Goal: Task Accomplishment & Management: Manage account settings

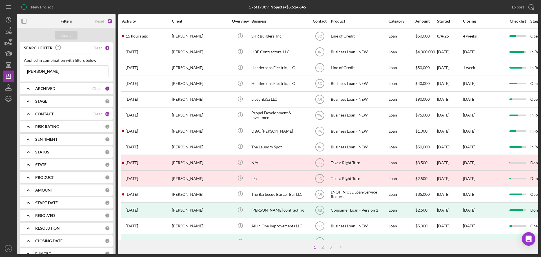
click at [73, 70] on input "[PERSON_NAME]" at bounding box center [66, 71] width 84 height 11
drag, startPoint x: 74, startPoint y: 71, endPoint x: 23, endPoint y: 67, distance: 50.8
click at [23, 67] on div "Applied in combination with filters below [PERSON_NAME] Icon/Menu Close" at bounding box center [66, 68] width 93 height 28
drag, startPoint x: 59, startPoint y: 74, endPoint x: 25, endPoint y: 74, distance: 34.1
click at [25, 74] on input "[PERSON_NAME]" at bounding box center [66, 71] width 84 height 11
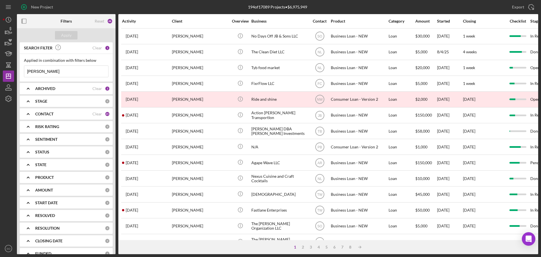
type input "[PERSON_NAME]"
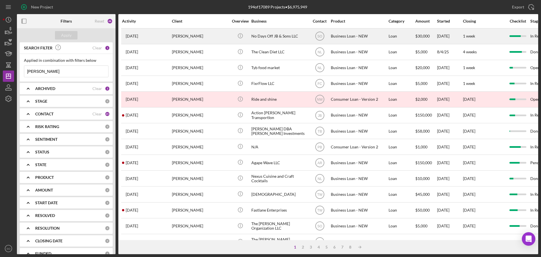
click at [204, 38] on div "[PERSON_NAME]" at bounding box center [200, 36] width 56 height 15
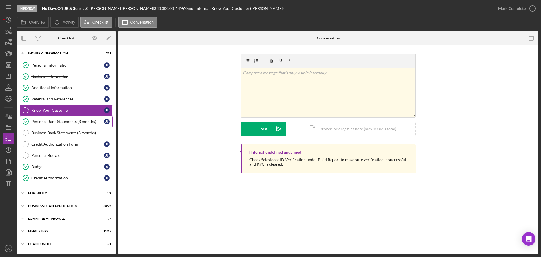
click at [57, 120] on div "Personal Bank Statements (3 months)" at bounding box center [67, 121] width 73 height 5
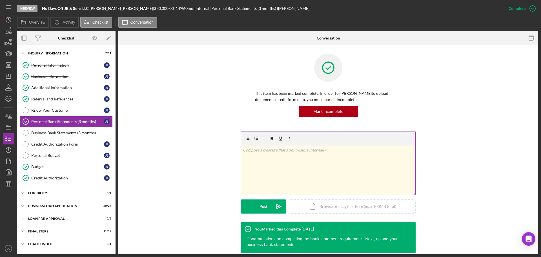
scroll to position [95, 0]
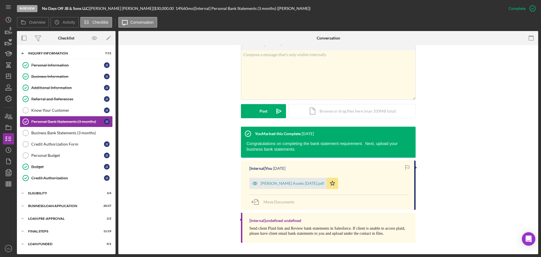
drag, startPoint x: 280, startPoint y: 179, endPoint x: 284, endPoint y: 179, distance: 4.2
click at [280, 179] on div "[PERSON_NAME] Assets [DATE].pdf" at bounding box center [287, 182] width 77 height 11
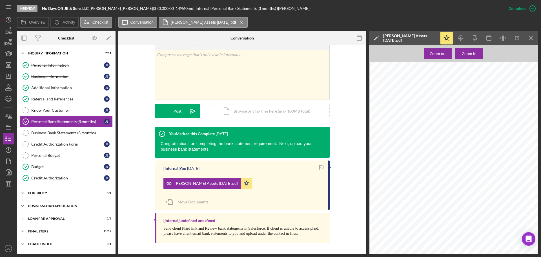
click at [65, 204] on div "BUSINESS LOAN APPLICATION" at bounding box center [68, 205] width 80 height 3
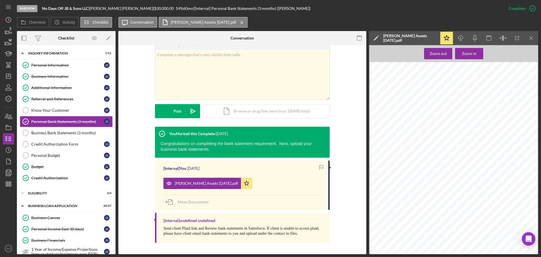
scroll to position [113, 0]
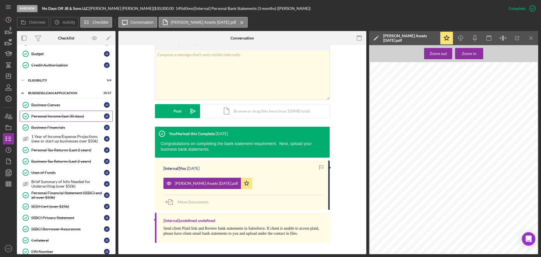
click at [61, 119] on link "Personal Income (last 30 days) Personal Income (last 30 days) J J" at bounding box center [66, 115] width 93 height 11
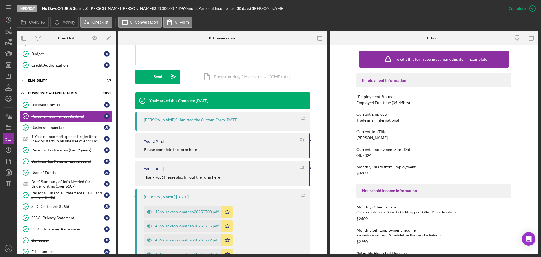
scroll to position [197, 0]
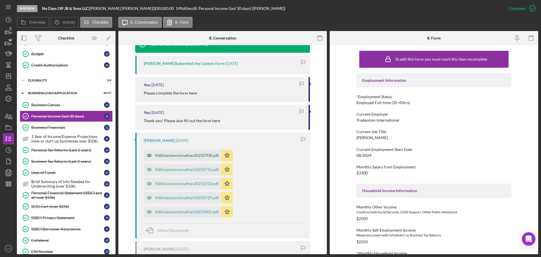
click at [194, 157] on div "4366JacksonJonathan20250708.pdf" at bounding box center [187, 155] width 64 height 5
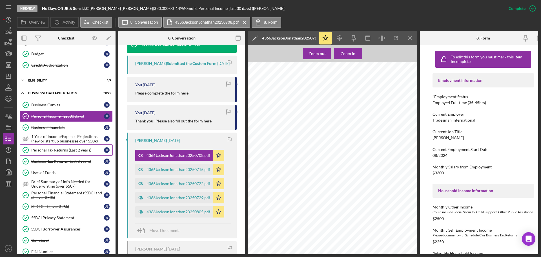
click at [71, 152] on div "Personal Tax Returns (Last 2 years)" at bounding box center [67, 150] width 73 height 5
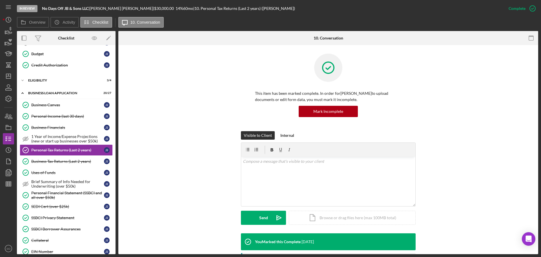
scroll to position [113, 0]
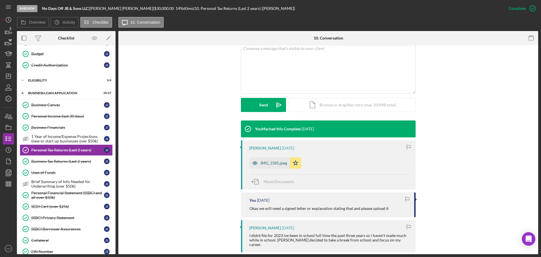
click at [272, 165] on div "IMG_1585.jpeg" at bounding box center [274, 163] width 26 height 5
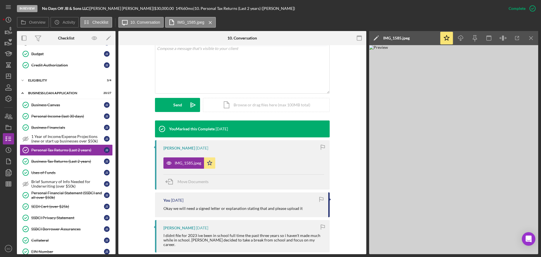
drag, startPoint x: 47, startPoint y: 121, endPoint x: 391, endPoint y: 153, distance: 345.2
click at [47, 121] on link "Personal Income (last 30 days) Personal Income (last 30 days) J J" at bounding box center [66, 115] width 93 height 11
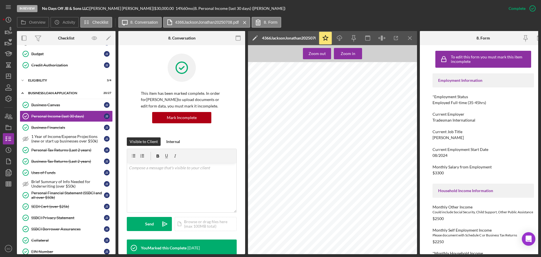
scroll to position [282, 0]
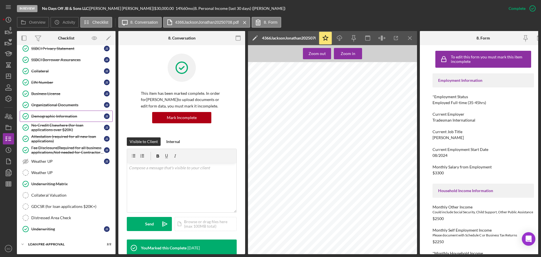
click at [63, 115] on div "Demographic Information" at bounding box center [67, 116] width 73 height 5
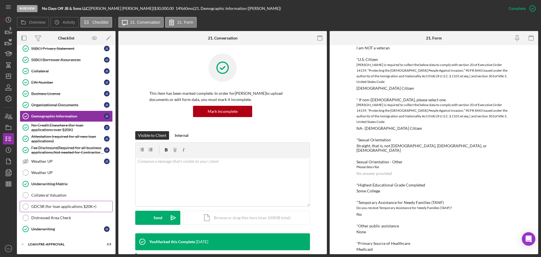
scroll to position [306, 0]
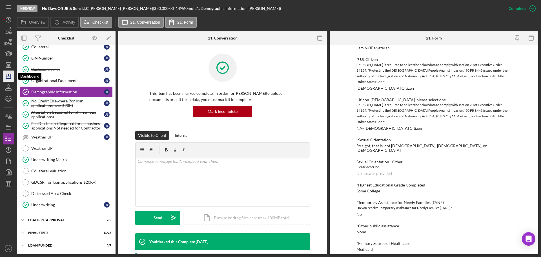
drag, startPoint x: 8, startPoint y: 76, endPoint x: 11, endPoint y: 75, distance: 3.1
click at [8, 76] on line "button" at bounding box center [8, 76] width 5 height 0
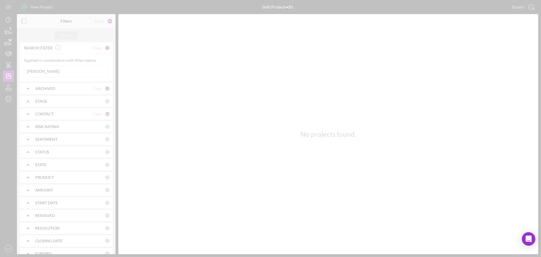
click at [78, 67] on div at bounding box center [270, 128] width 541 height 257
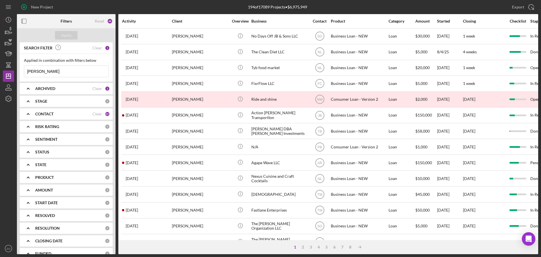
click at [78, 67] on input "[PERSON_NAME]" at bounding box center [66, 71] width 84 height 11
drag, startPoint x: 61, startPoint y: 73, endPoint x: 18, endPoint y: 71, distance: 43.1
click at [18, 71] on div "SEARCH FILTER Clear 1 Applied in combination with filters below [PERSON_NAME] I…" at bounding box center [66, 148] width 99 height 212
type input "[PERSON_NAME]"
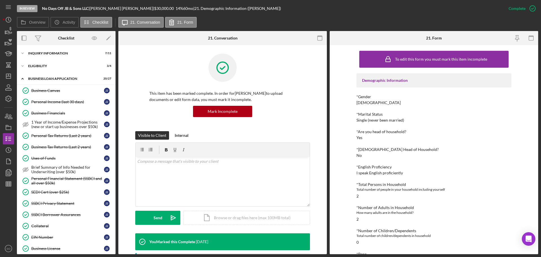
scroll to position [121, 0]
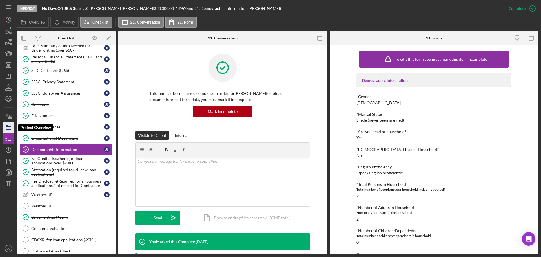
click at [9, 129] on icon "button" at bounding box center [8, 127] width 14 height 14
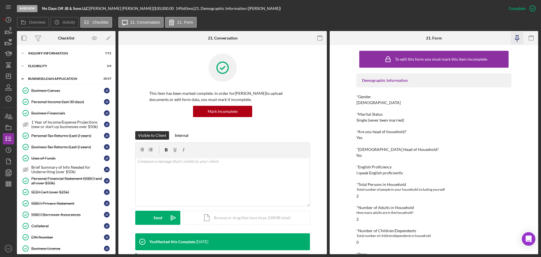
scroll to position [121, 0]
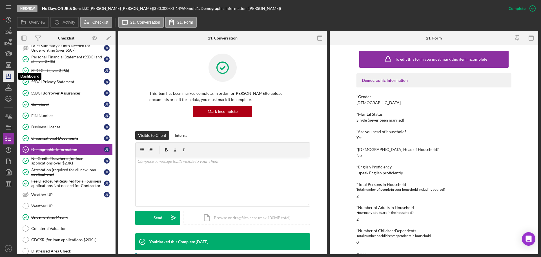
click at [8, 76] on line "button" at bounding box center [8, 75] width 0 height 2
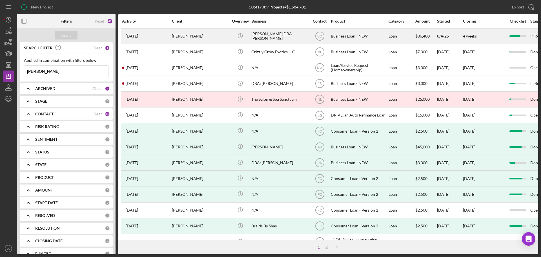
click at [197, 39] on div "[PERSON_NAME]" at bounding box center [200, 36] width 56 height 15
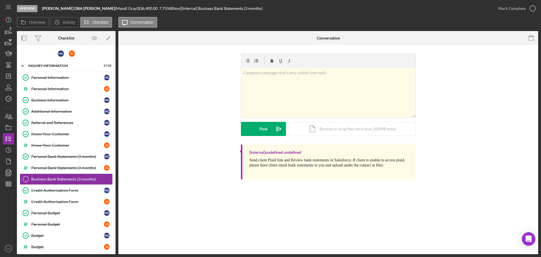
scroll to position [30, 0]
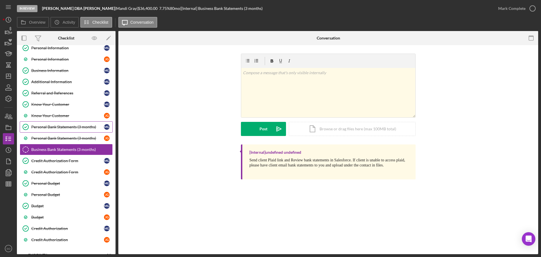
click at [61, 132] on link "Personal Bank Statements (3 months) Personal Bank Statements (3 months) M G" at bounding box center [66, 126] width 93 height 11
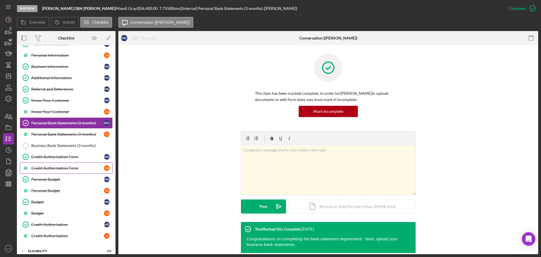
scroll to position [5, 0]
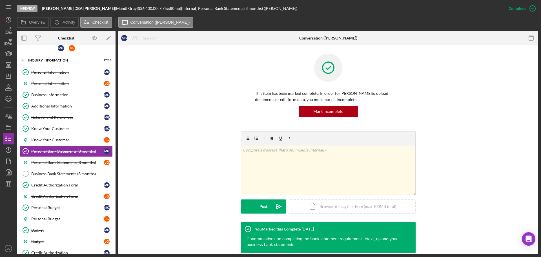
drag, startPoint x: 61, startPoint y: 161, endPoint x: 129, endPoint y: 167, distance: 68.2
click at [61, 161] on div "Personal Bank Statements (3 months)" at bounding box center [67, 162] width 73 height 5
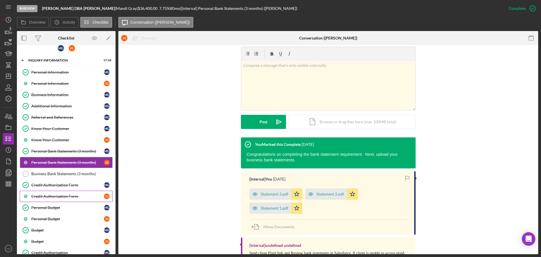
scroll to position [90, 0]
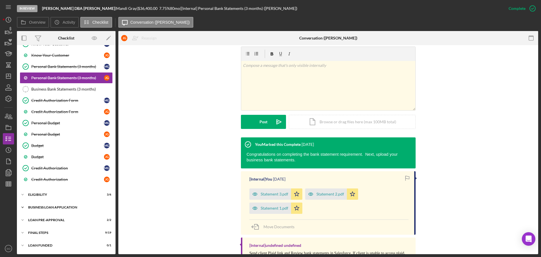
click at [57, 211] on div "Icon/Expander BUSINESS LOAN APPLICATION 20 / 35" at bounding box center [66, 206] width 99 height 11
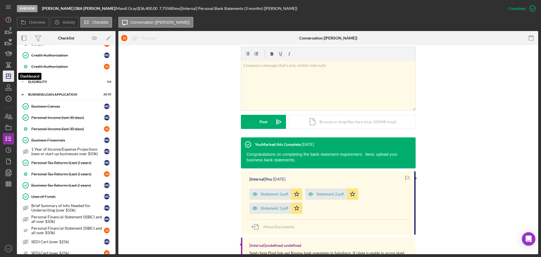
click at [8, 77] on icon "Icon/Dashboard" at bounding box center [8, 76] width 14 height 14
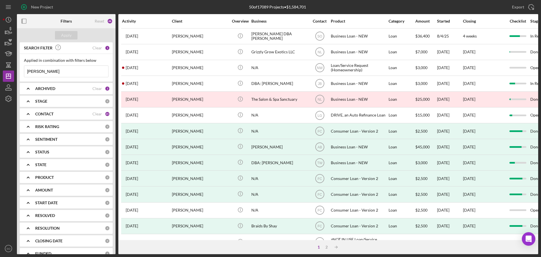
drag, startPoint x: 69, startPoint y: 70, endPoint x: 20, endPoint y: 75, distance: 49.3
click at [20, 75] on div "Applied in combination with filters below [PERSON_NAME] Icon/Menu Close" at bounding box center [66, 68] width 93 height 28
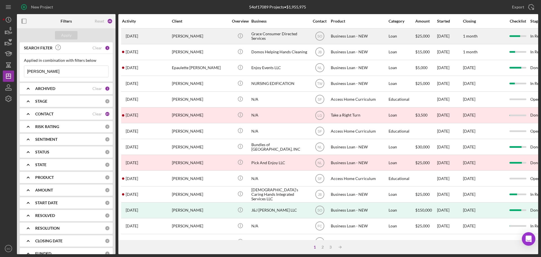
type input "[PERSON_NAME]"
click at [192, 40] on div "[PERSON_NAME]" at bounding box center [200, 36] width 56 height 15
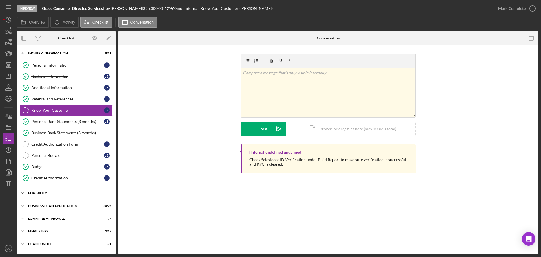
click at [49, 193] on div "ELIGIBILITY" at bounding box center [68, 192] width 80 height 3
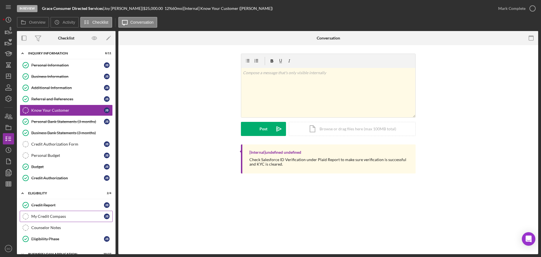
scroll to position [47, 0]
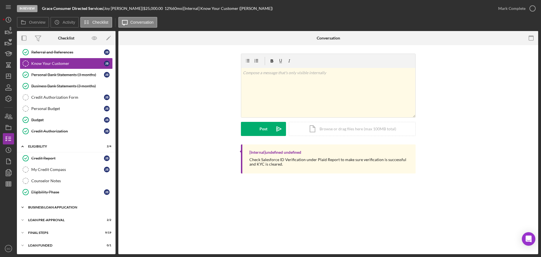
click at [59, 206] on div "BUSINESS LOAN APPLICATION" at bounding box center [68, 206] width 80 height 3
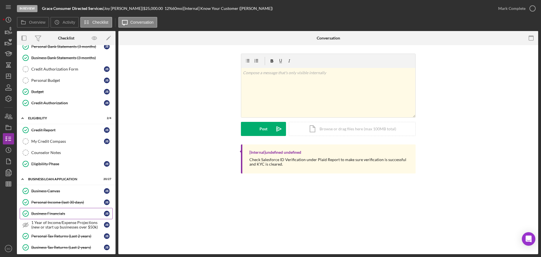
scroll to position [103, 0]
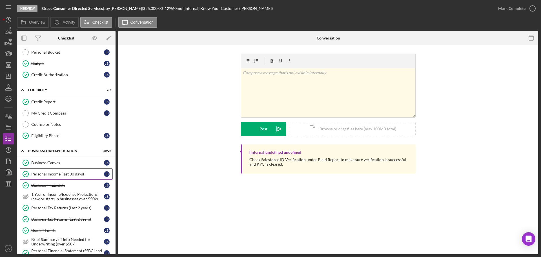
click at [62, 173] on div "Personal Income (last 30 days)" at bounding box center [67, 174] width 73 height 5
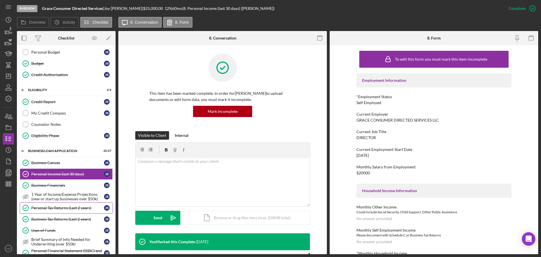
click at [56, 208] on div "Personal Tax Returns (Last 2 years)" at bounding box center [67, 207] width 73 height 5
click at [57, 208] on div "Personal Tax Returns (Last 2 years)" at bounding box center [67, 207] width 73 height 5
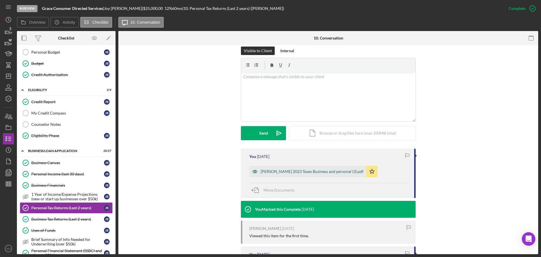
scroll to position [141, 0]
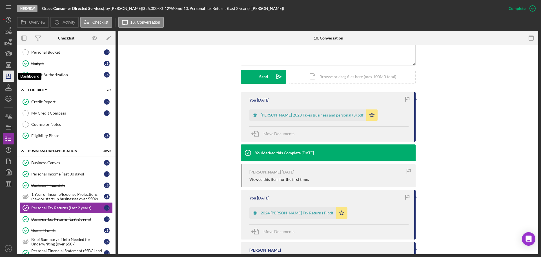
click at [8, 77] on icon "Icon/Dashboard" at bounding box center [8, 76] width 14 height 14
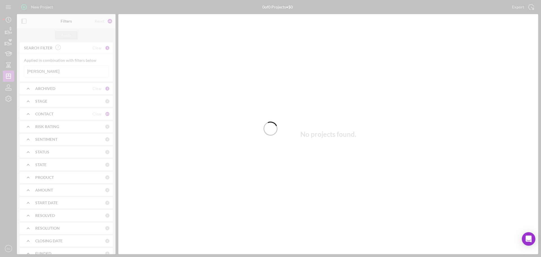
click at [68, 71] on div at bounding box center [270, 128] width 541 height 257
click at [66, 70] on div at bounding box center [270, 128] width 541 height 257
click at [66, 67] on div at bounding box center [270, 128] width 541 height 257
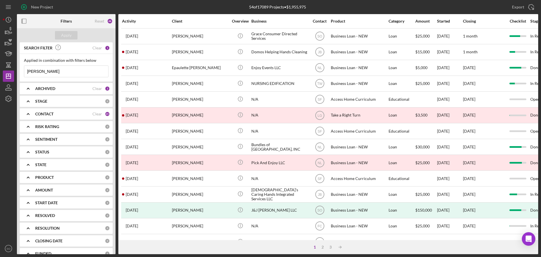
drag, startPoint x: 66, startPoint y: 68, endPoint x: 21, endPoint y: 75, distance: 45.9
click at [21, 75] on div "Applied in combination with filters below [PERSON_NAME] Icon/Menu Close" at bounding box center [66, 68] width 93 height 28
click at [79, 68] on input at bounding box center [66, 71] width 84 height 11
type input "mircale"
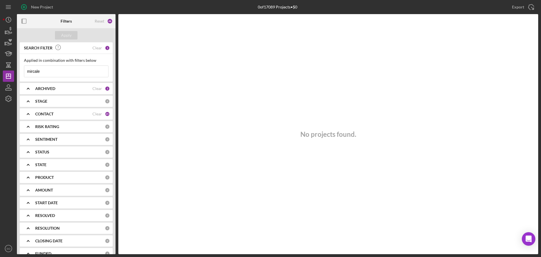
drag, startPoint x: 50, startPoint y: 72, endPoint x: 23, endPoint y: 71, distance: 27.0
click at [23, 71] on div "Applied in combination with filters below mircale Icon/Menu Close" at bounding box center [66, 68] width 93 height 28
type input "[PERSON_NAME]"
click at [40, 115] on b "CONTACT" at bounding box center [44, 114] width 18 height 5
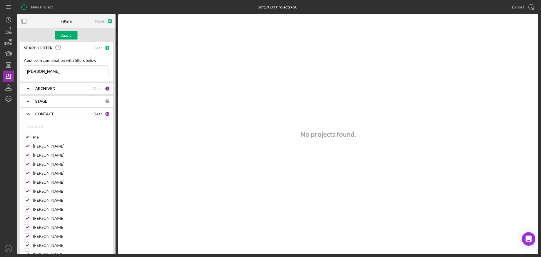
click at [94, 113] on div "Clear" at bounding box center [97, 114] width 10 height 5
checkbox input "false"
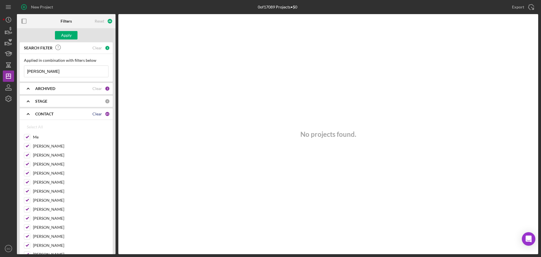
checkbox input "false"
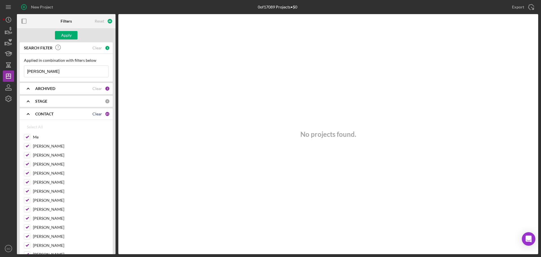
checkbox input "false"
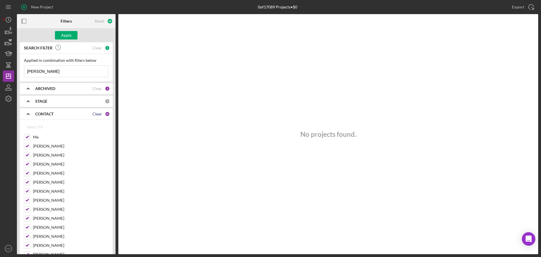
checkbox input "false"
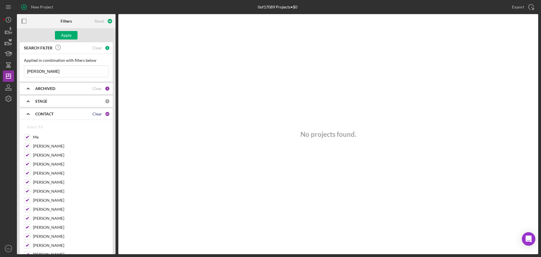
checkbox input "false"
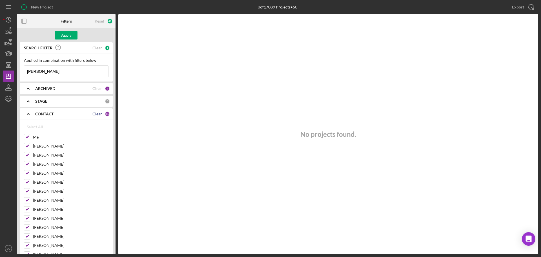
checkbox input "false"
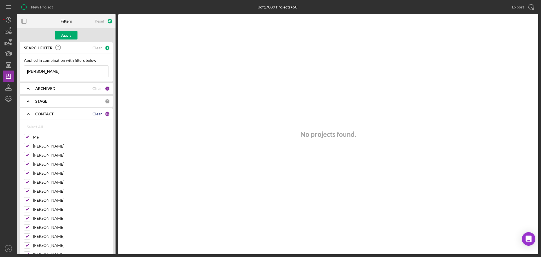
checkbox input "false"
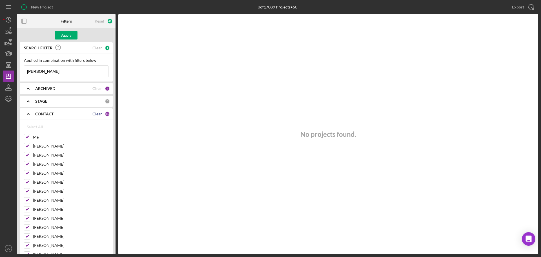
checkbox input "false"
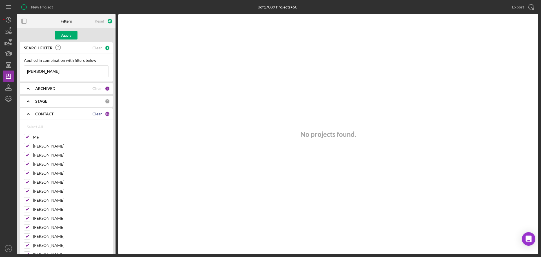
checkbox input "false"
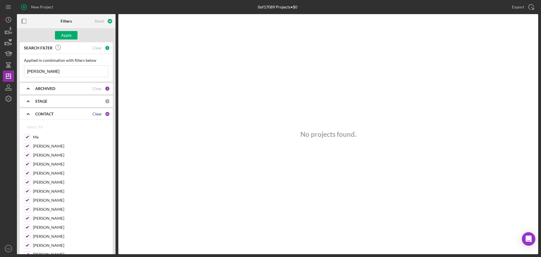
checkbox input "false"
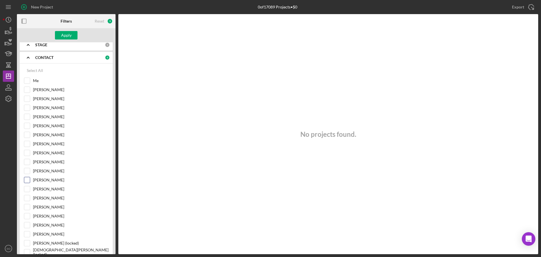
click at [26, 180] on input "[PERSON_NAME]" at bounding box center [27, 180] width 6 height 6
checkbox input "true"
click at [65, 34] on div "Apply" at bounding box center [66, 35] width 10 height 8
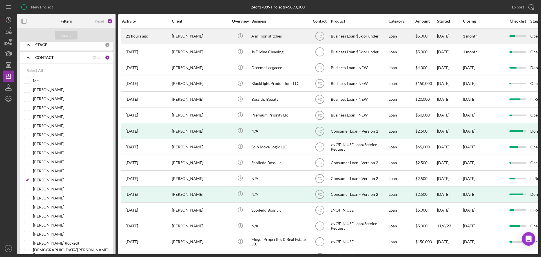
click at [199, 35] on div "[PERSON_NAME]" at bounding box center [200, 36] width 56 height 15
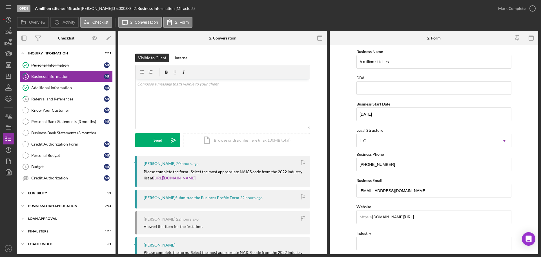
click at [48, 215] on div "Icon/Expander Loan Approval 1 / 2" at bounding box center [66, 218] width 99 height 11
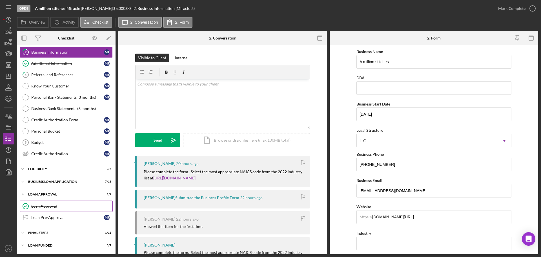
click at [50, 204] on div "Loan Approval" at bounding box center [71, 206] width 81 height 5
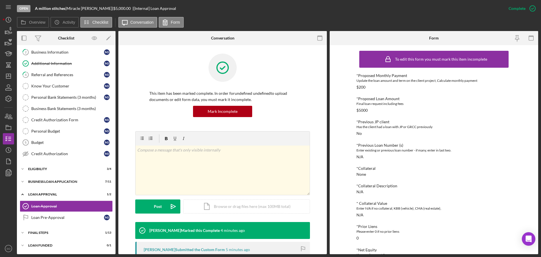
scroll to position [100, 0]
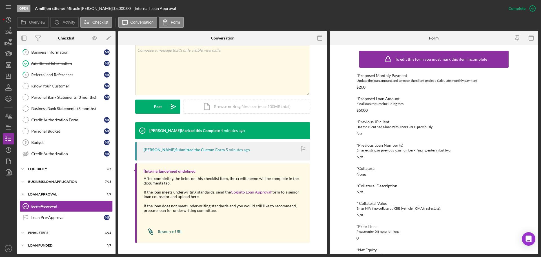
click at [171, 232] on div "Resource URL" at bounding box center [170, 231] width 25 height 5
click at [7, 101] on icon "button" at bounding box center [8, 99] width 14 height 14
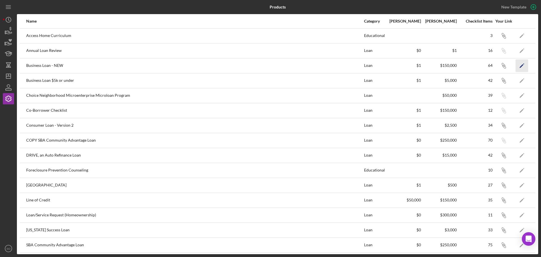
click at [515, 66] on icon "Icon/Edit" at bounding box center [521, 65] width 13 height 13
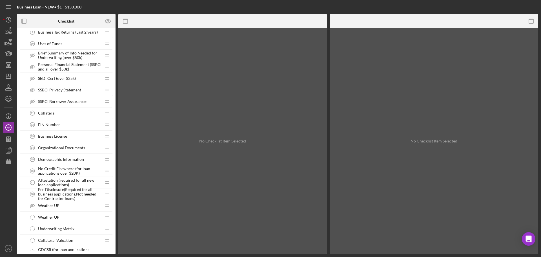
scroll to position [451, 0]
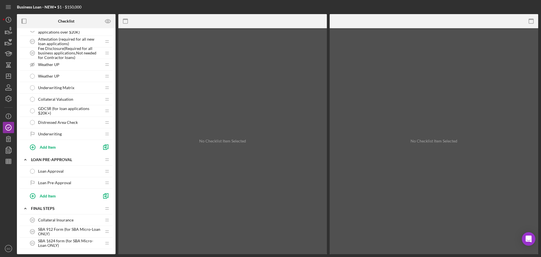
click at [49, 167] on div "Loan Approval Loan Approval" at bounding box center [64, 170] width 75 height 11
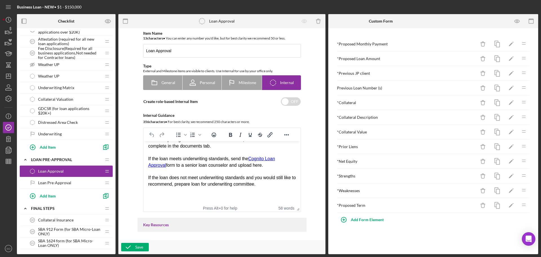
scroll to position [113, 0]
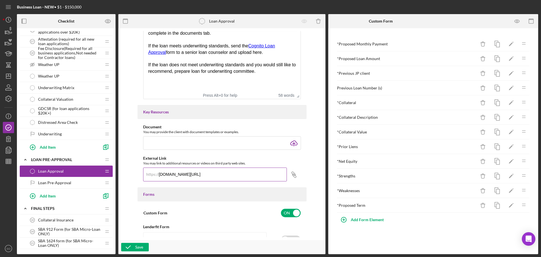
drag, startPoint x: 158, startPoint y: 175, endPoint x: 274, endPoint y: 178, distance: 116.4
click at [274, 178] on div "https:// [DOMAIN_NAME][URL]" at bounding box center [215, 174] width 144 height 14
drag, startPoint x: 157, startPoint y: 175, endPoint x: 273, endPoint y: 177, distance: 116.6
click at [273, 177] on div "https:// [DOMAIN_NAME][URL]" at bounding box center [215, 174] width 144 height 14
drag, startPoint x: 239, startPoint y: 183, endPoint x: 241, endPoint y: 174, distance: 8.6
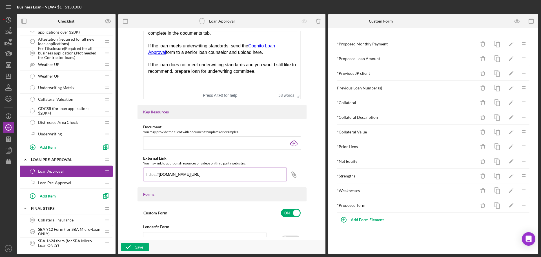
click at [239, 182] on div "https:// [DOMAIN_NAME][URL] Icon/Link" at bounding box center [222, 177] width 158 height 20
drag, startPoint x: 158, startPoint y: 174, endPoint x: 316, endPoint y: 179, distance: 158.1
click at [316, 179] on div "Item Name 13 character s • You can enter any number you'd like, but for best cl…" at bounding box center [221, 134] width 201 height 206
paste input "- [PERSON_NAME]"
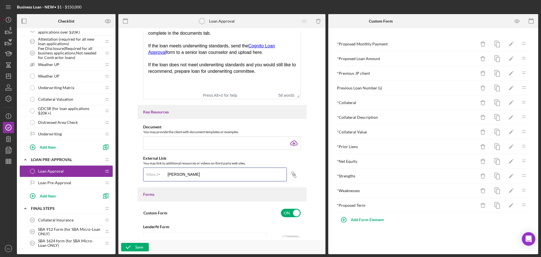
scroll to position [0, 0]
drag, startPoint x: 204, startPoint y: 171, endPoint x: 158, endPoint y: 172, distance: 45.9
click at [158, 172] on input "- [PERSON_NAME]" at bounding box center [215, 174] width 144 height 14
paste input "[DOMAIN_NAME][URL]"
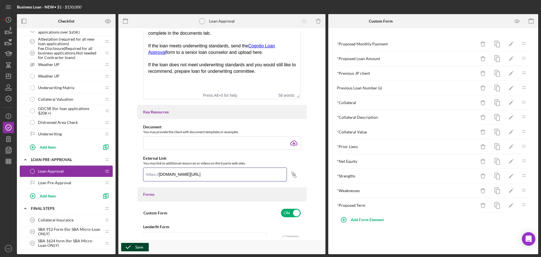
type input "[DOMAIN_NAME][URL]"
click at [132, 246] on icon "button" at bounding box center [128, 247] width 14 height 14
click at [137, 245] on div "Save" at bounding box center [139, 247] width 8 height 8
click at [6, 77] on polygon "button" at bounding box center [8, 76] width 5 height 5
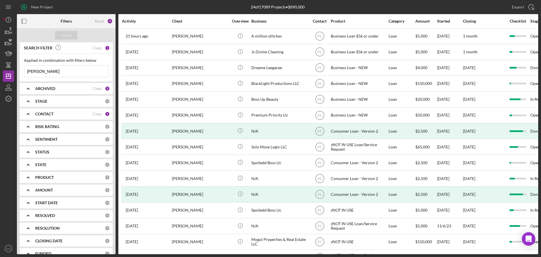
drag, startPoint x: 59, startPoint y: 72, endPoint x: 23, endPoint y: 69, distance: 35.3
click at [23, 69] on div "Applied in combination with filters below [PERSON_NAME] Icon/Menu Close" at bounding box center [66, 68] width 93 height 28
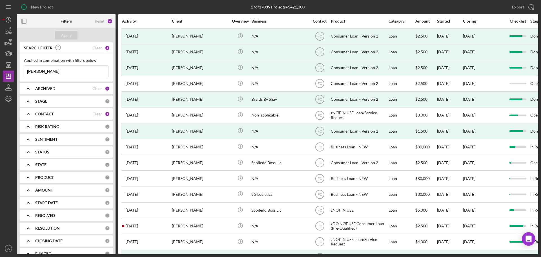
type input "[PERSON_NAME]"
click at [54, 114] on div "CONTACT" at bounding box center [63, 114] width 57 height 5
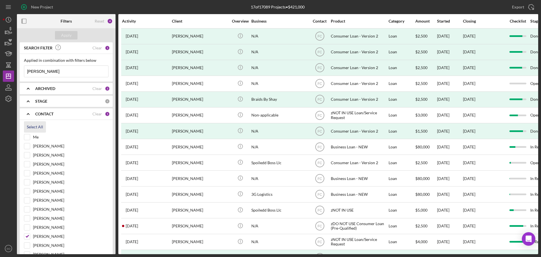
click at [30, 129] on div "Select All" at bounding box center [35, 126] width 16 height 11
checkbox input "true"
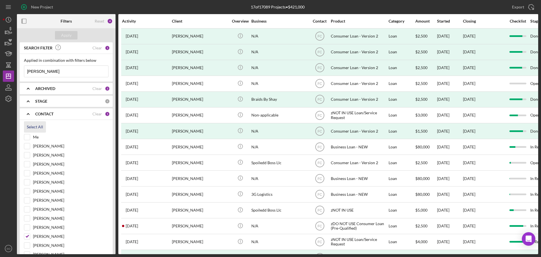
checkbox input "true"
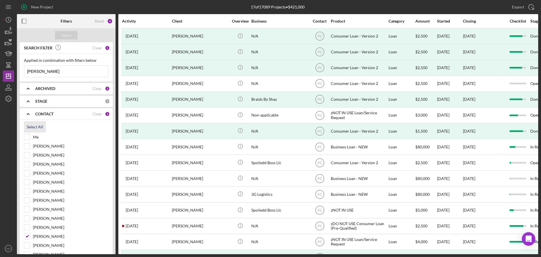
checkbox input "true"
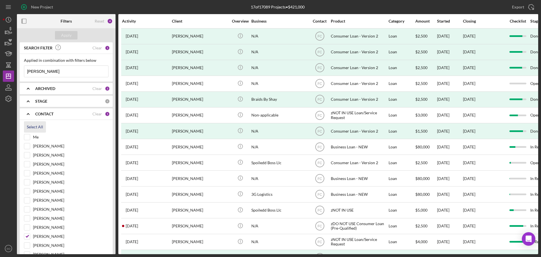
checkbox input "true"
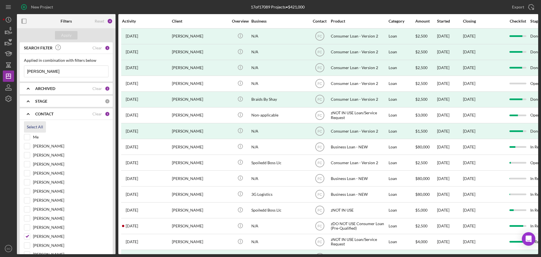
checkbox input "true"
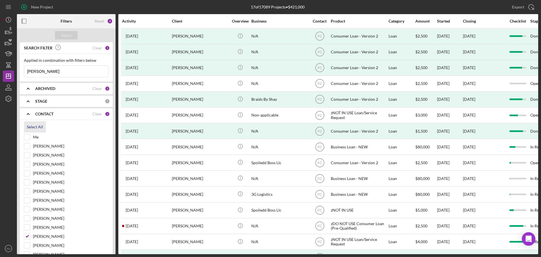
checkbox input "true"
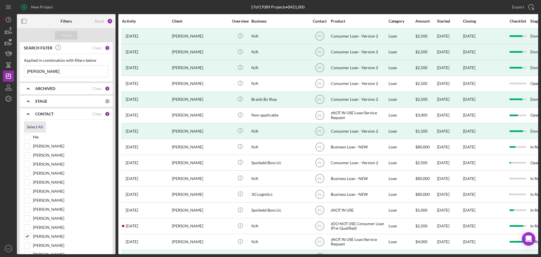
checkbox input "true"
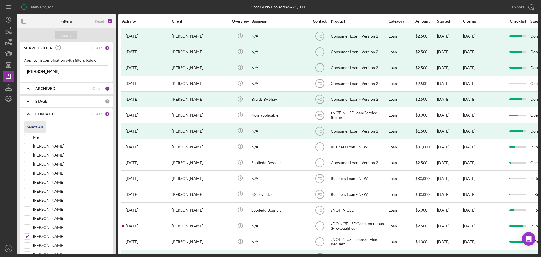
checkbox input "true"
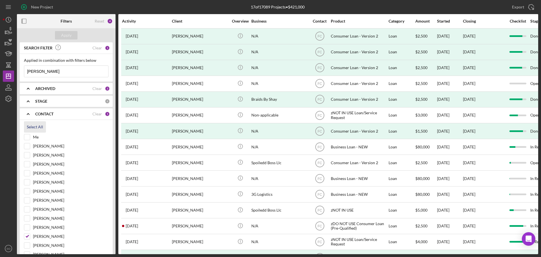
checkbox input "true"
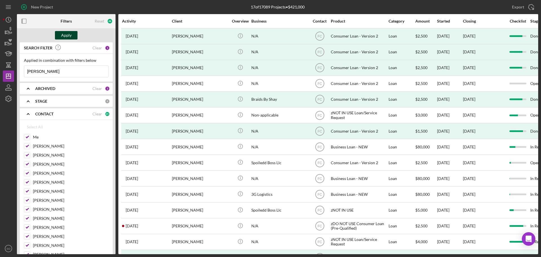
click at [64, 34] on div "Apply" at bounding box center [66, 35] width 10 height 8
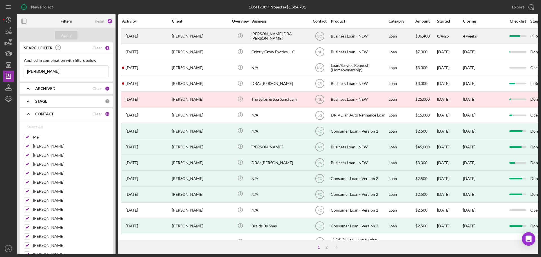
click at [183, 29] on div "[PERSON_NAME]" at bounding box center [200, 36] width 56 height 15
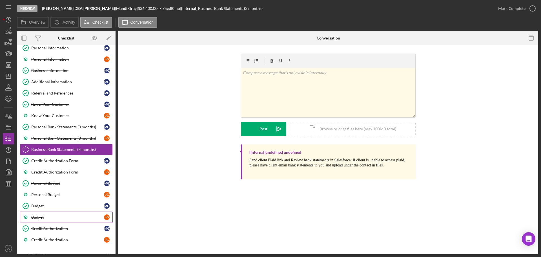
scroll to position [90, 0]
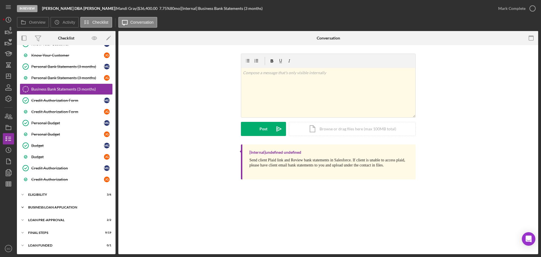
click at [57, 204] on div "Icon/Expander BUSINESS LOAN APPLICATION 20 / 35" at bounding box center [66, 206] width 99 height 11
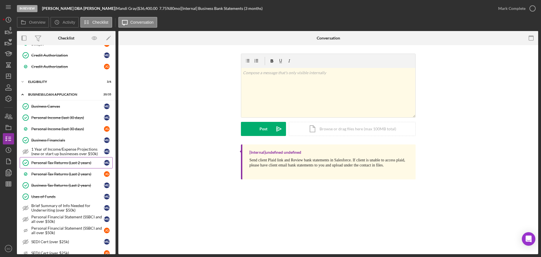
click at [56, 163] on div "Personal Tax Returns (Last 2 years)" at bounding box center [67, 162] width 73 height 5
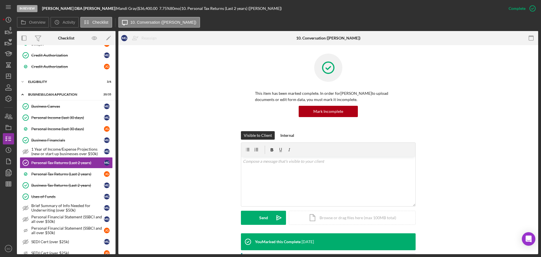
scroll to position [113, 0]
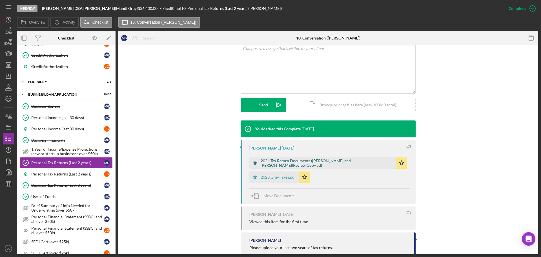
click at [276, 160] on div "2024 Tax Return Documents ([PERSON_NAME] and [PERSON_NAME])Review Copy.pdf" at bounding box center [322, 162] width 146 height 11
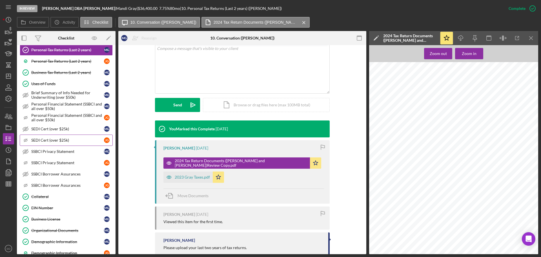
scroll to position [372, 0]
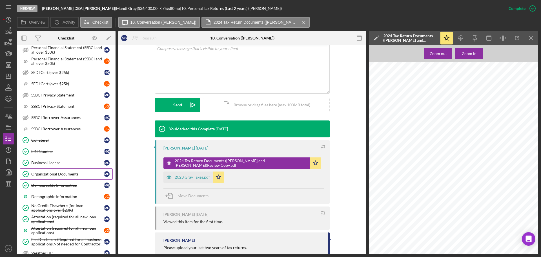
click at [52, 173] on div "Organizational Documents" at bounding box center [67, 174] width 73 height 5
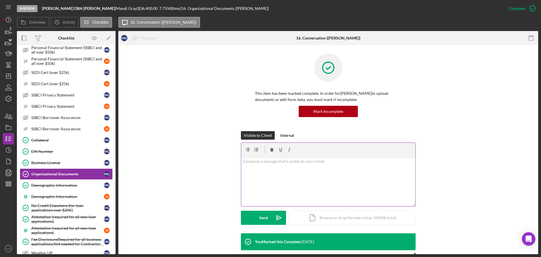
scroll to position [85, 0]
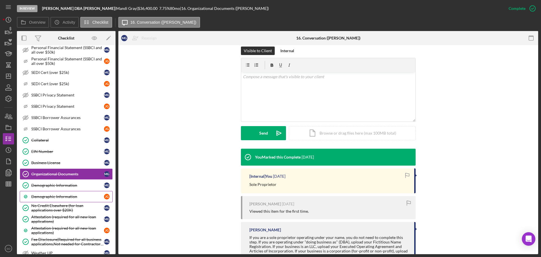
click at [52, 198] on div "Demographic Information" at bounding box center [67, 196] width 73 height 5
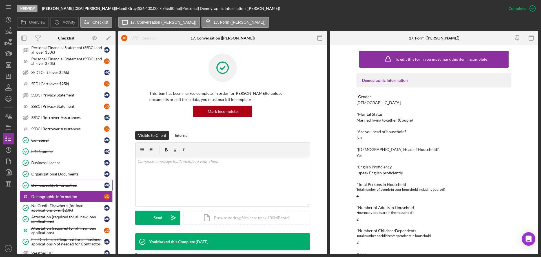
click at [65, 185] on div "Demographic Information" at bounding box center [67, 185] width 73 height 5
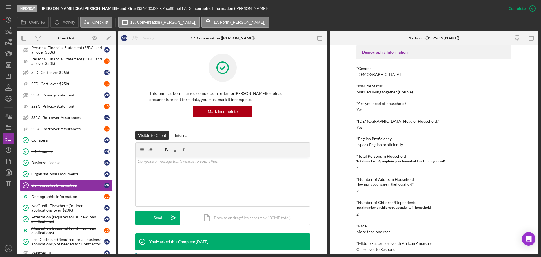
scroll to position [56, 0]
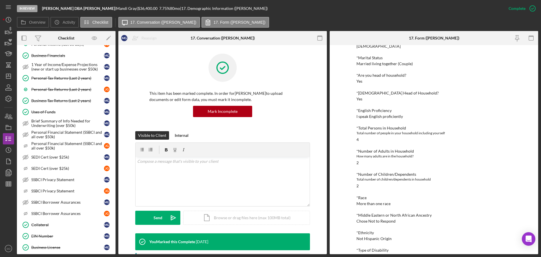
drag, startPoint x: 55, startPoint y: 82, endPoint x: 158, endPoint y: 90, distance: 103.1
click at [55, 82] on link "Personal Tax Returns (Last 2 years) Personal Tax Returns (Last 2 years) M G" at bounding box center [66, 77] width 93 height 11
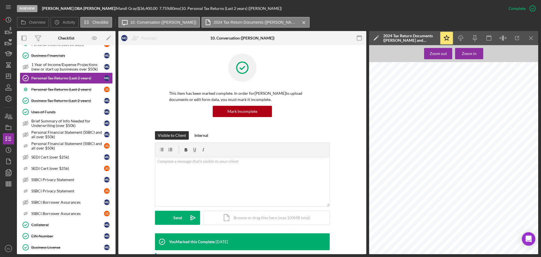
scroll to position [986, 0]
